Goal: Task Accomplishment & Management: Manage account settings

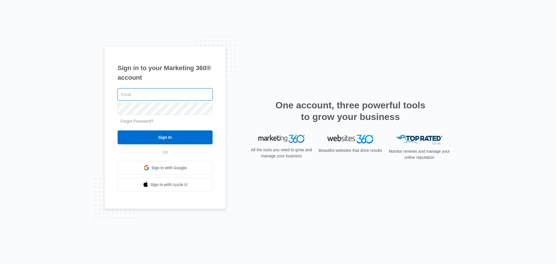
type input "[PERSON_NAME][EMAIL_ADDRESS][DOMAIN_NAME]"
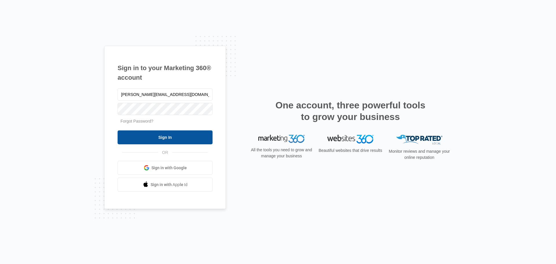
click at [166, 134] on input "Sign In" at bounding box center [164, 137] width 95 height 14
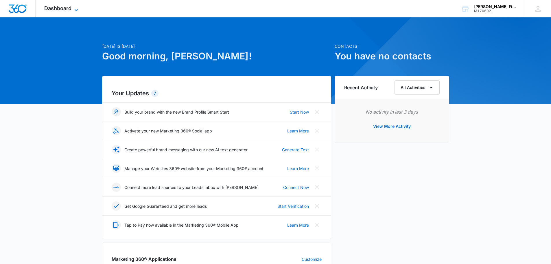
click at [63, 5] on span "Dashboard" at bounding box center [57, 8] width 27 height 6
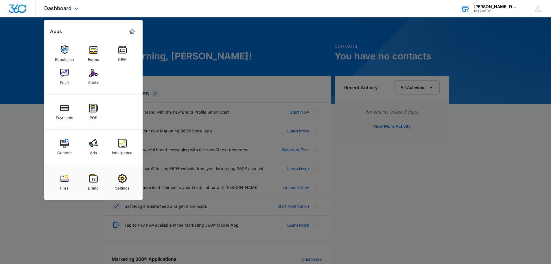
click at [518, 11] on div "Pence Financial Group M170602 Your Accounts View All" at bounding box center [489, 8] width 72 height 17
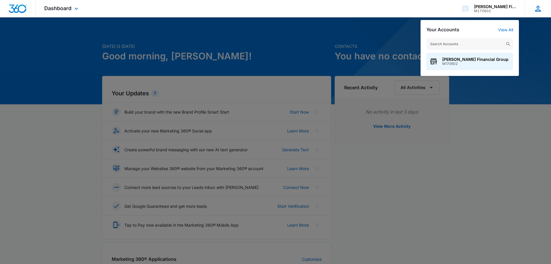
click at [535, 9] on icon at bounding box center [538, 8] width 9 height 9
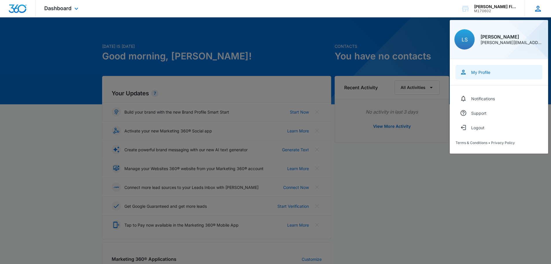
click at [481, 70] on div "My Profile" at bounding box center [480, 72] width 19 height 5
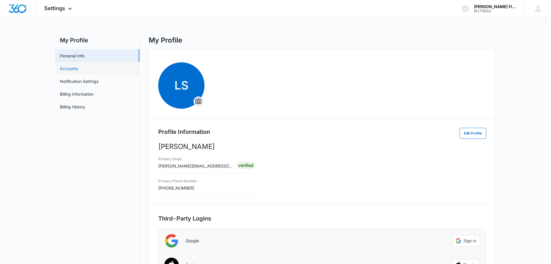
click at [78, 68] on link "Accounts" at bounding box center [69, 68] width 18 height 6
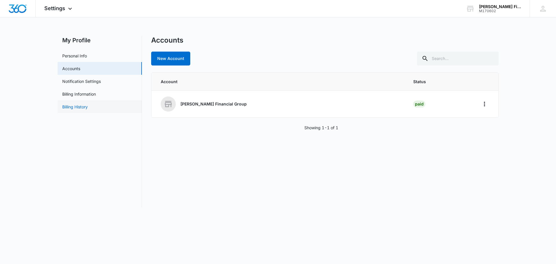
click at [77, 105] on link "Billing History" at bounding box center [74, 107] width 25 height 6
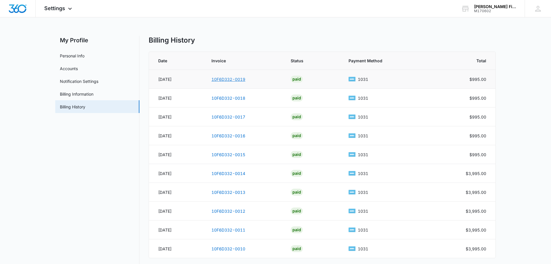
click at [241, 78] on link "10F6D332-0019" at bounding box center [229, 79] width 34 height 5
